Goal: Information Seeking & Learning: Learn about a topic

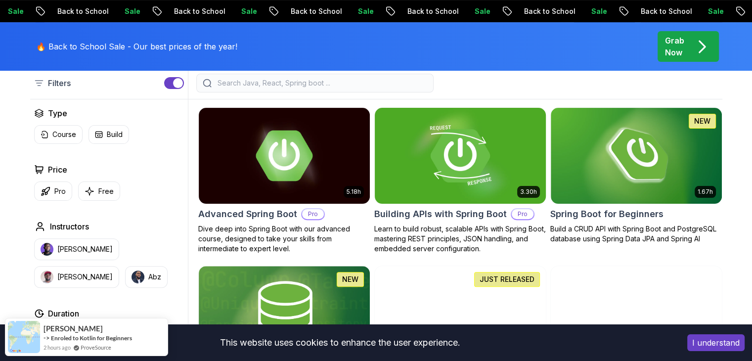
scroll to position [264, 0]
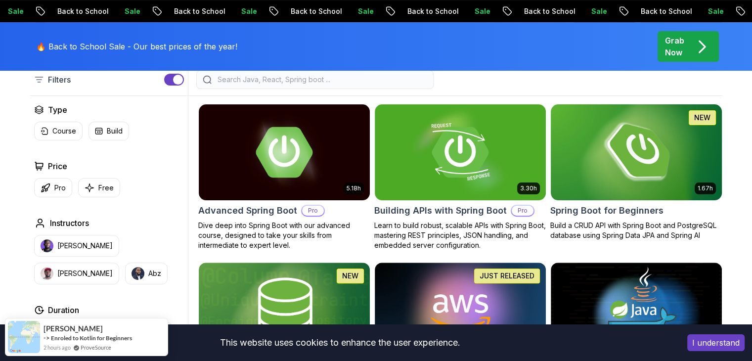
click at [645, 166] on img at bounding box center [637, 152] width 180 height 100
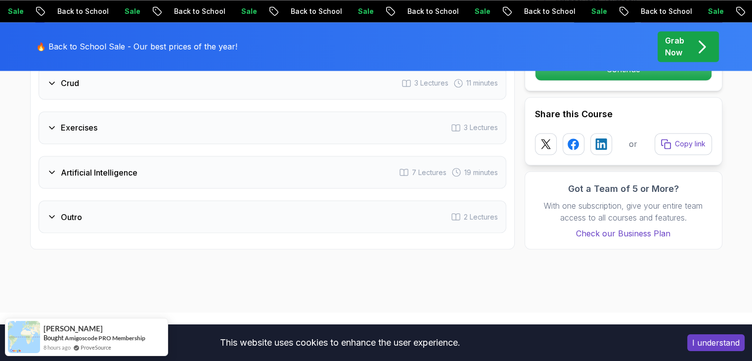
click at [142, 111] on div "Exercises 3 Lectures" at bounding box center [273, 127] width 468 height 33
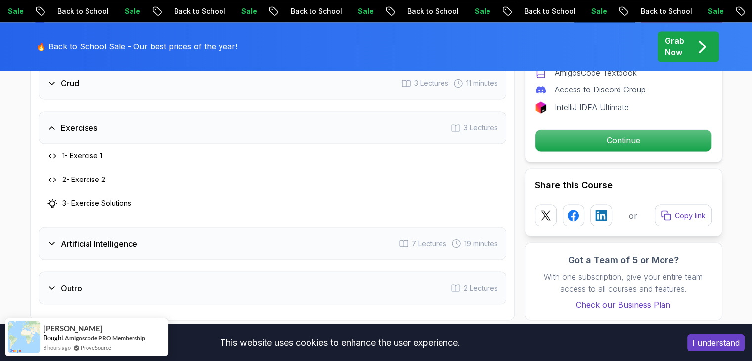
click at [71, 151] on h3 "1 - Exercise 1" at bounding box center [82, 156] width 40 height 10
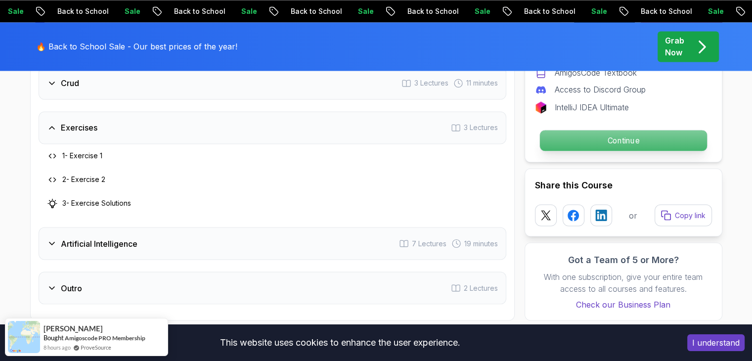
click at [577, 130] on p "Continue" at bounding box center [623, 140] width 167 height 21
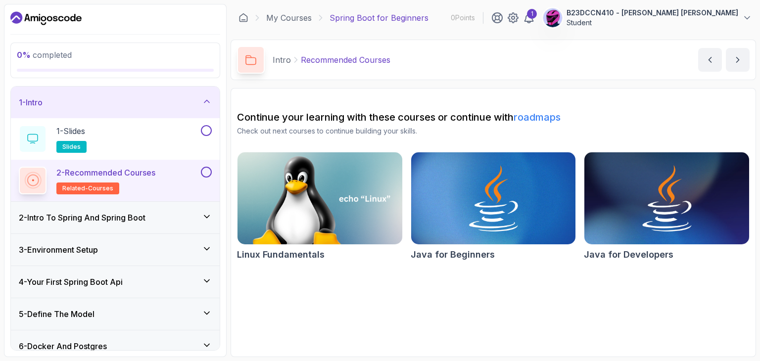
scroll to position [203, 0]
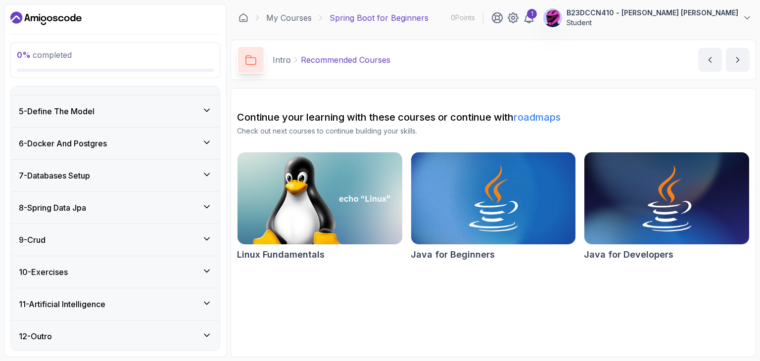
click at [133, 261] on div "10 - Exercises" at bounding box center [115, 272] width 209 height 32
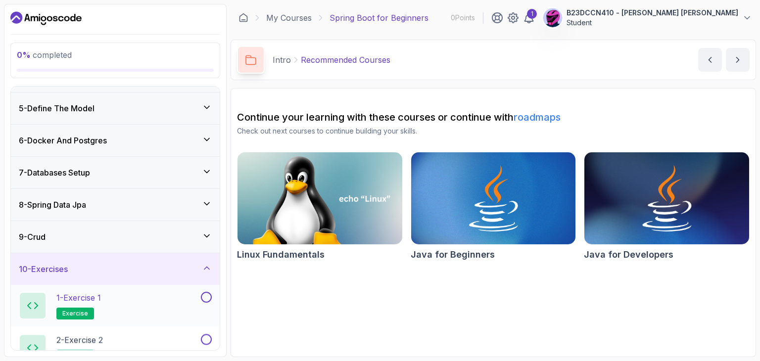
scroll to position [120, 0]
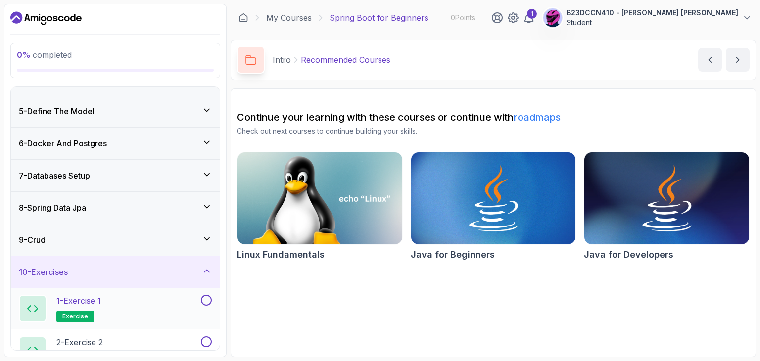
click at [83, 297] on p "1 - Exercise 1" at bounding box center [78, 301] width 45 height 12
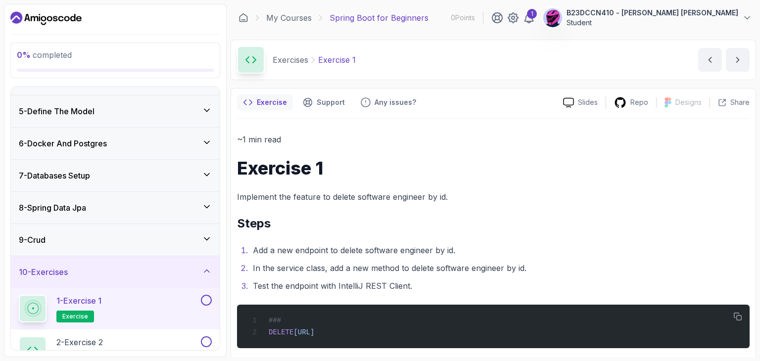
scroll to position [11, 0]
